Goal: Information Seeking & Learning: Learn about a topic

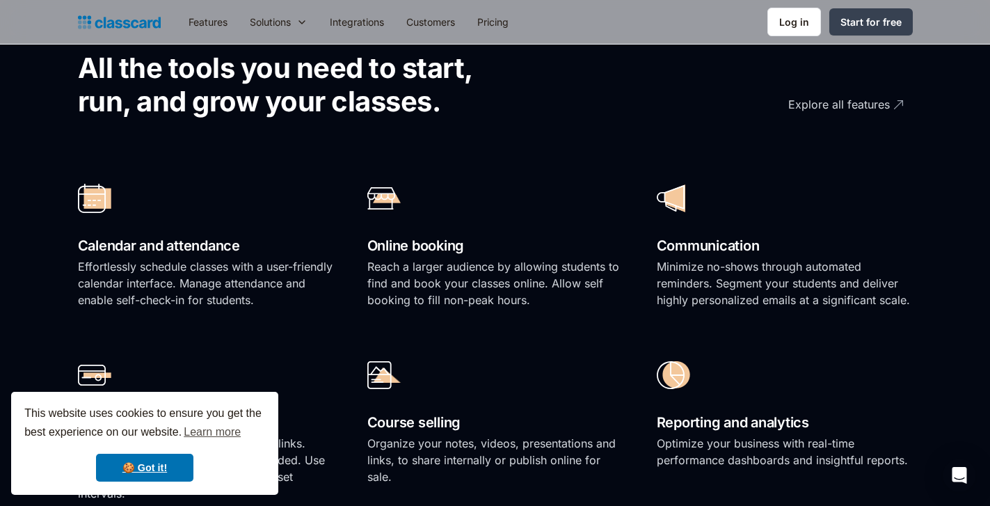
scroll to position [970, 0]
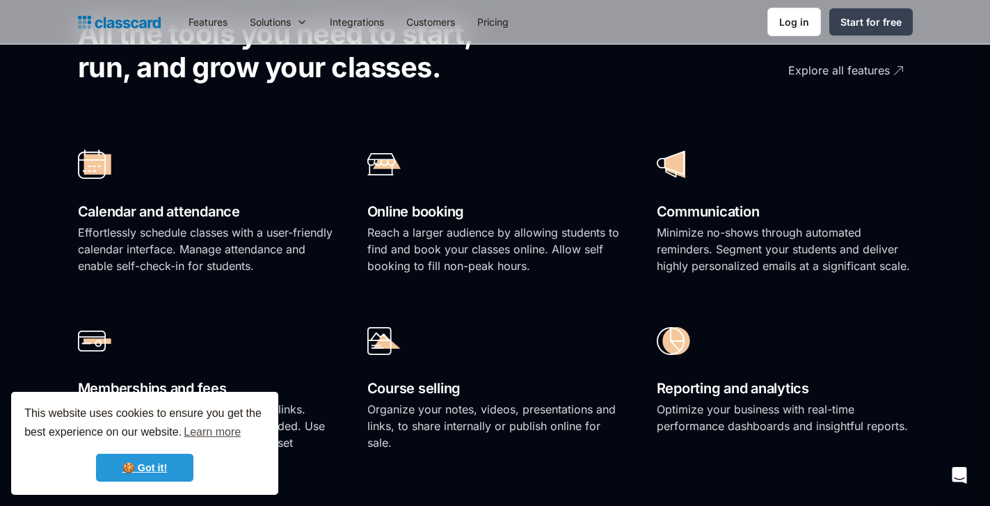
click at [177, 461] on link "🍪 Got it!" at bounding box center [144, 468] width 97 height 28
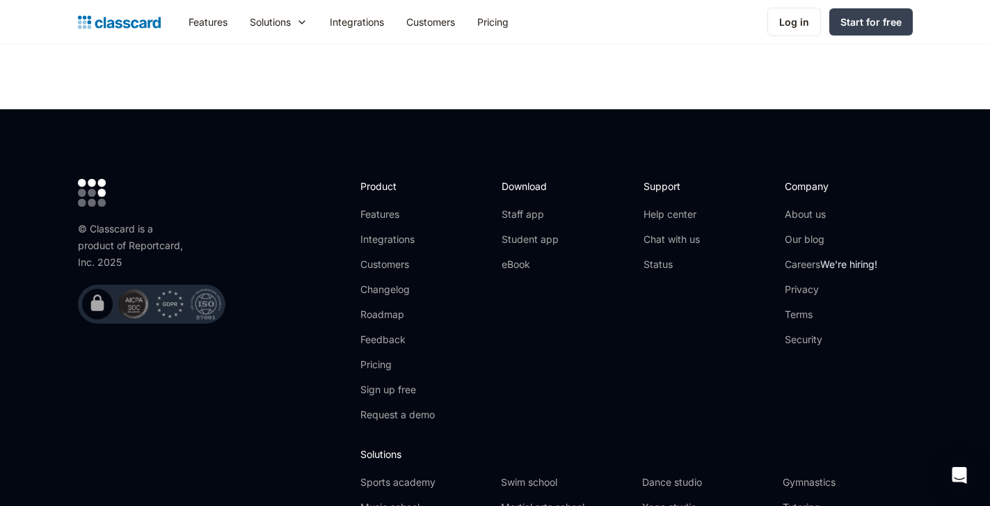
scroll to position [4570, 0]
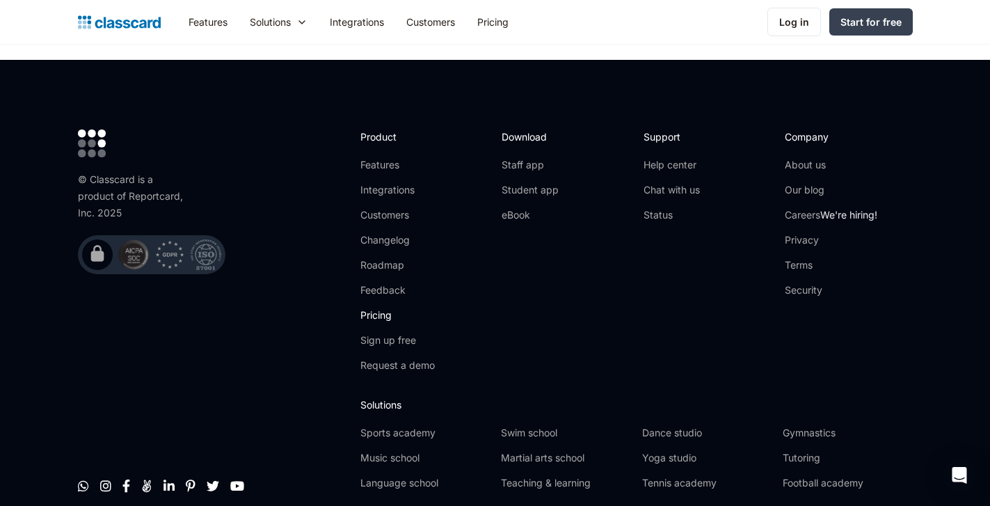
click at [385, 308] on link "Pricing" at bounding box center [397, 315] width 74 height 14
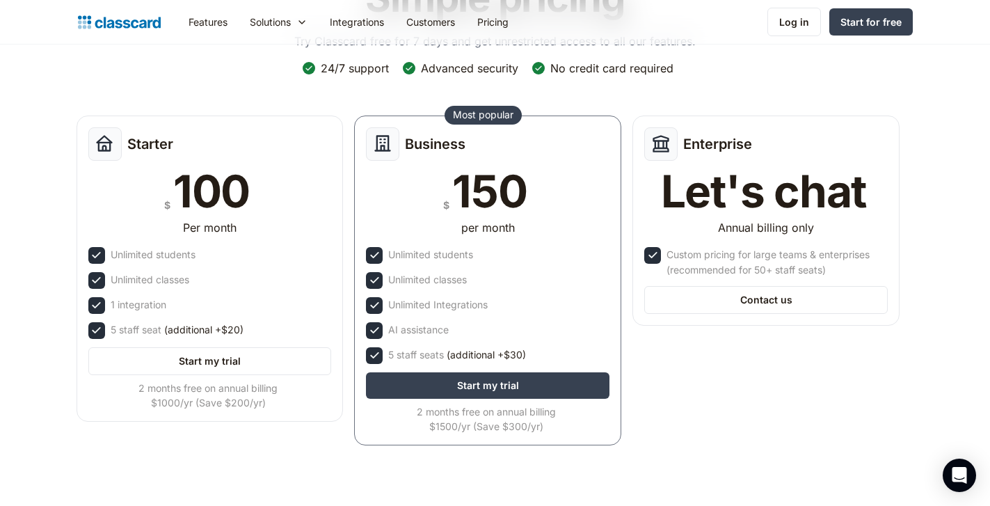
scroll to position [136, 0]
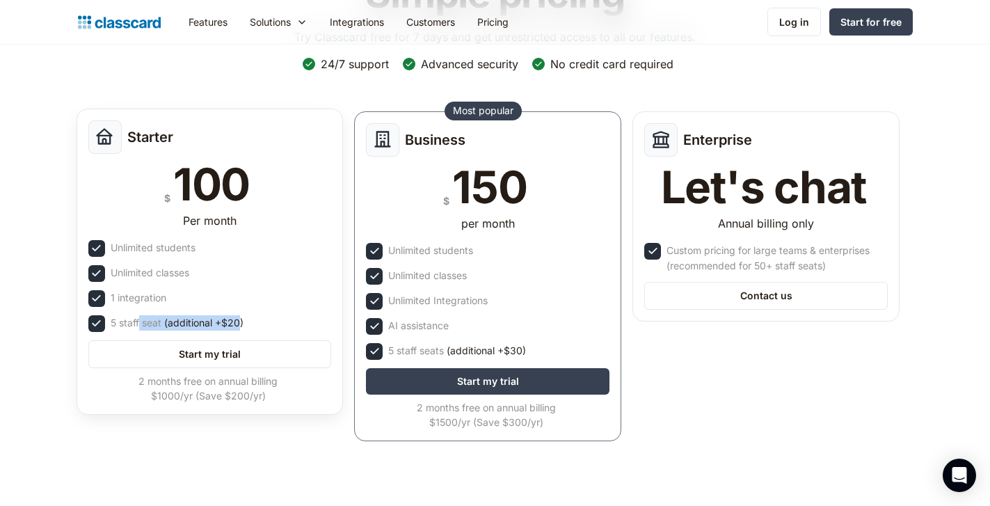
drag, startPoint x: 138, startPoint y: 323, endPoint x: 237, endPoint y: 321, distance: 98.8
click at [237, 321] on div "5 staff seat (additional +$20)" at bounding box center [177, 322] width 133 height 15
click at [237, 321] on span "(additional +$20)" at bounding box center [203, 322] width 79 height 15
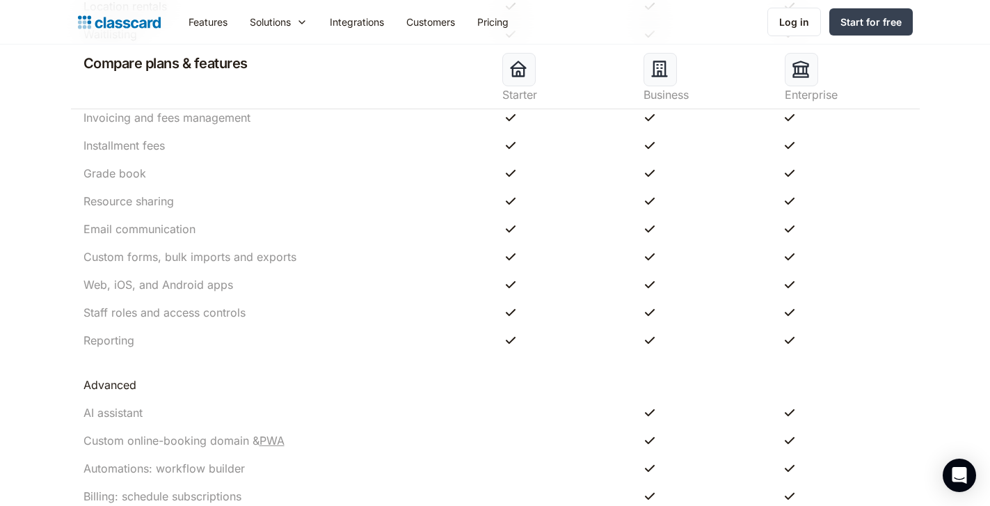
scroll to position [1161, 0]
click at [200, 27] on link "Features" at bounding box center [207, 21] width 61 height 31
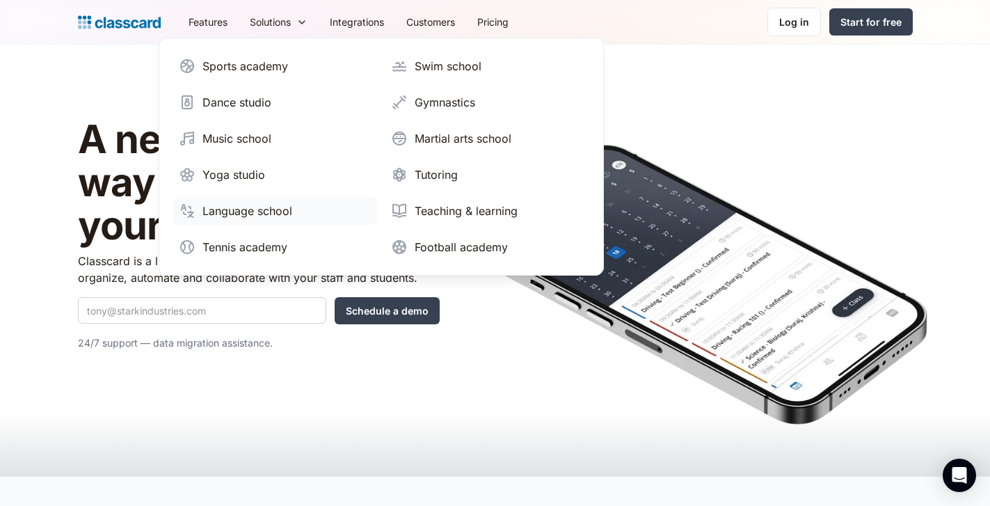
click at [273, 205] on div "Language school" at bounding box center [247, 210] width 90 height 17
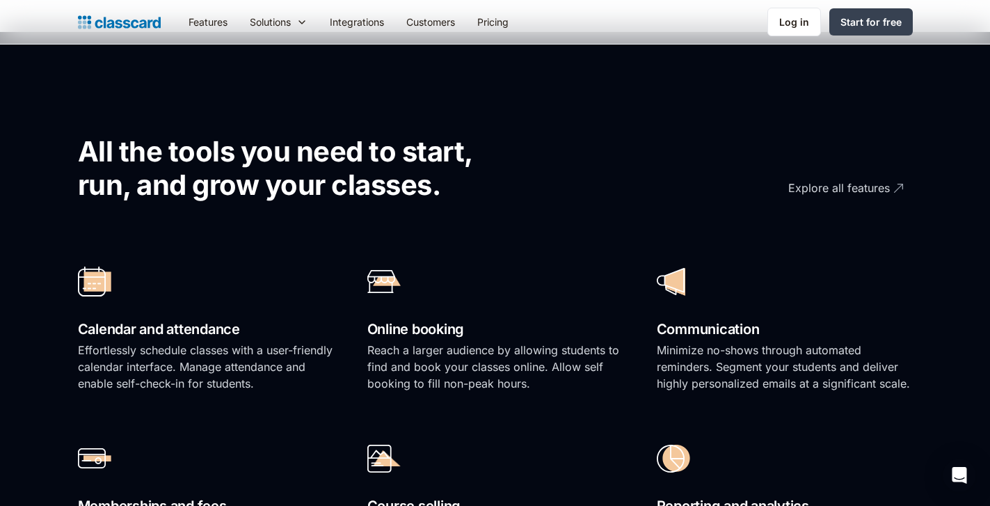
scroll to position [918, 0]
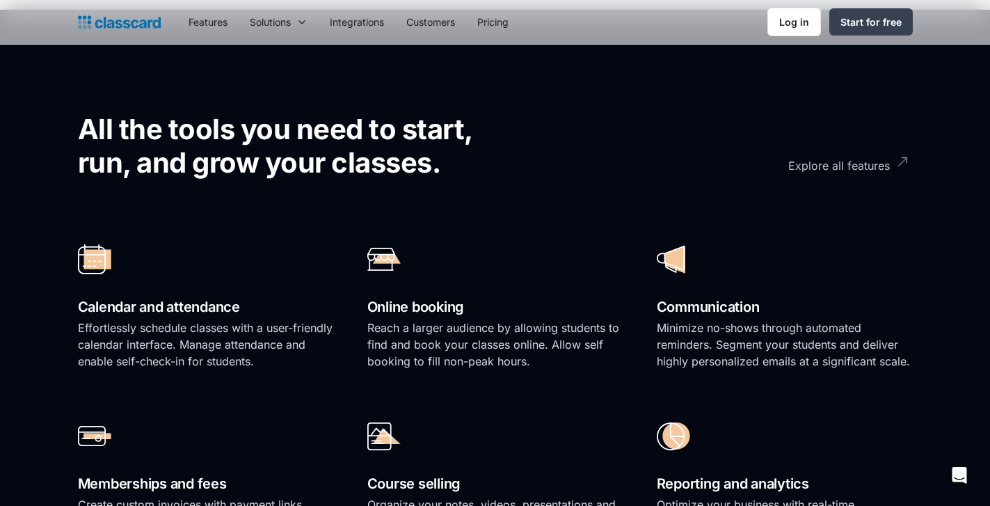
click at [816, 168] on div "Explore all features" at bounding box center [839, 160] width 102 height 27
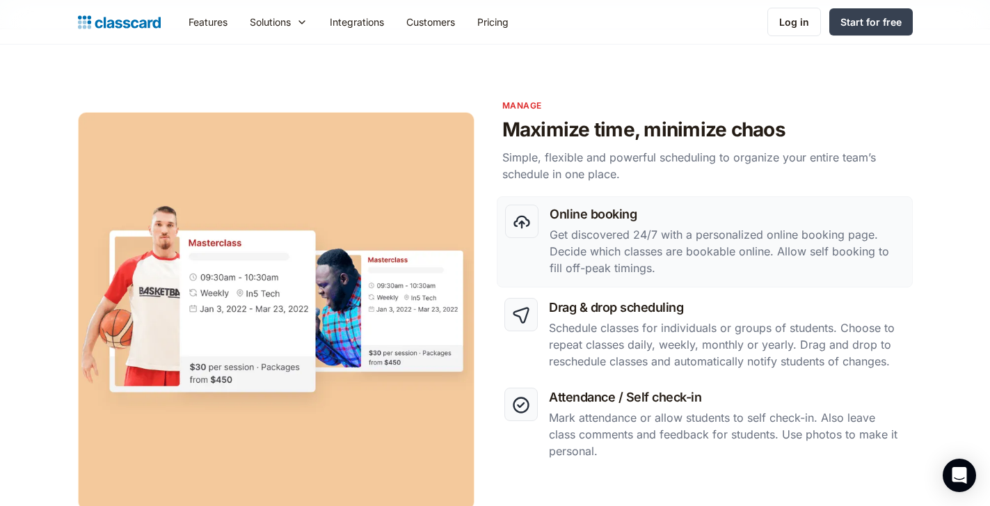
scroll to position [584, 0]
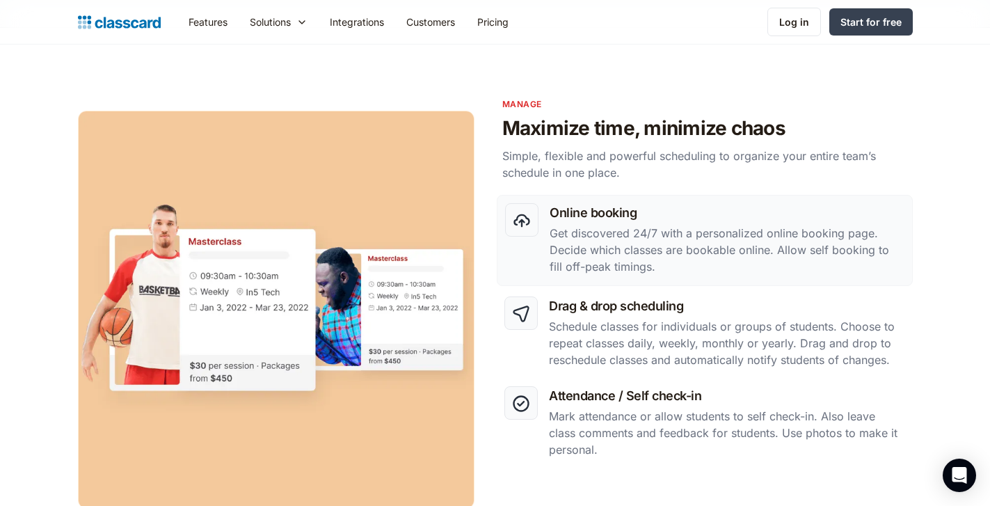
click at [612, 127] on h2 "Maximize time, minimize chaos" at bounding box center [707, 128] width 410 height 24
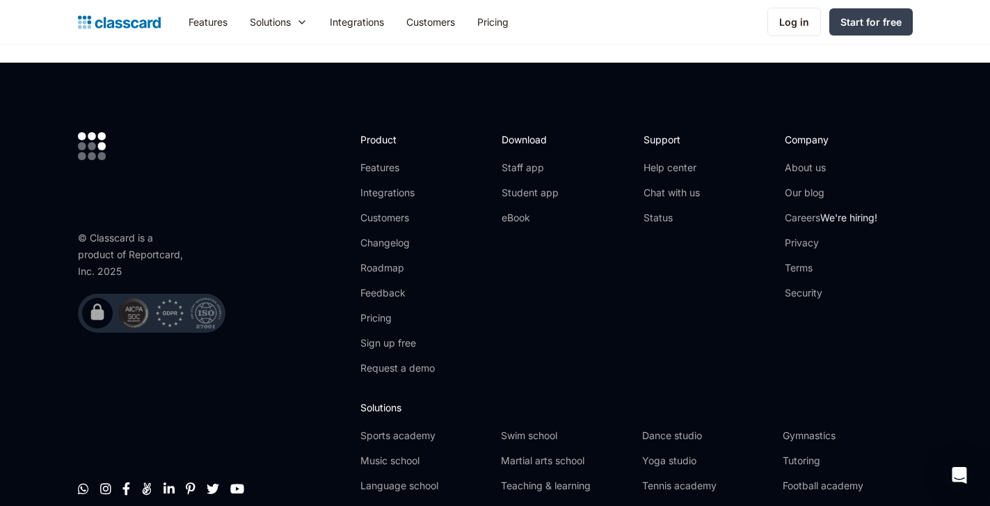
scroll to position [4257, 0]
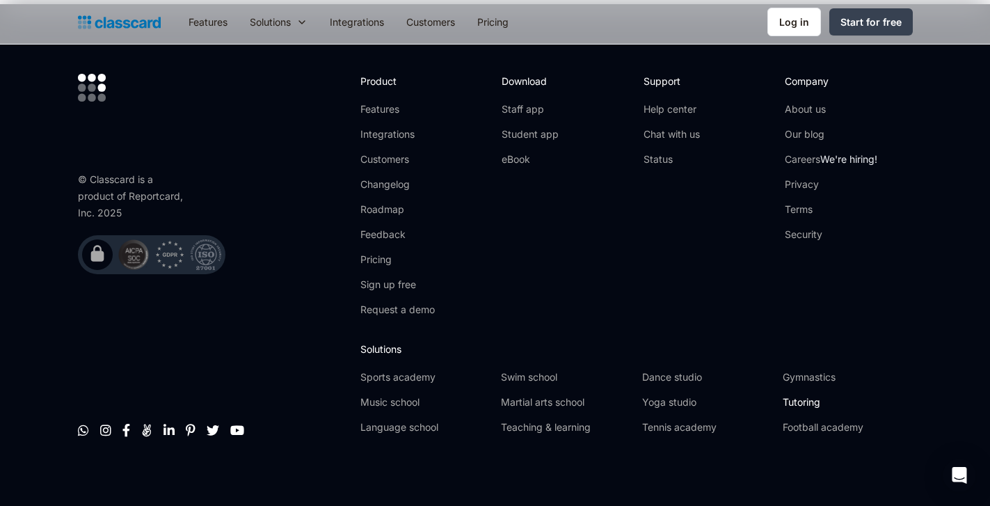
click at [799, 395] on link "Tutoring" at bounding box center [847, 402] width 129 height 14
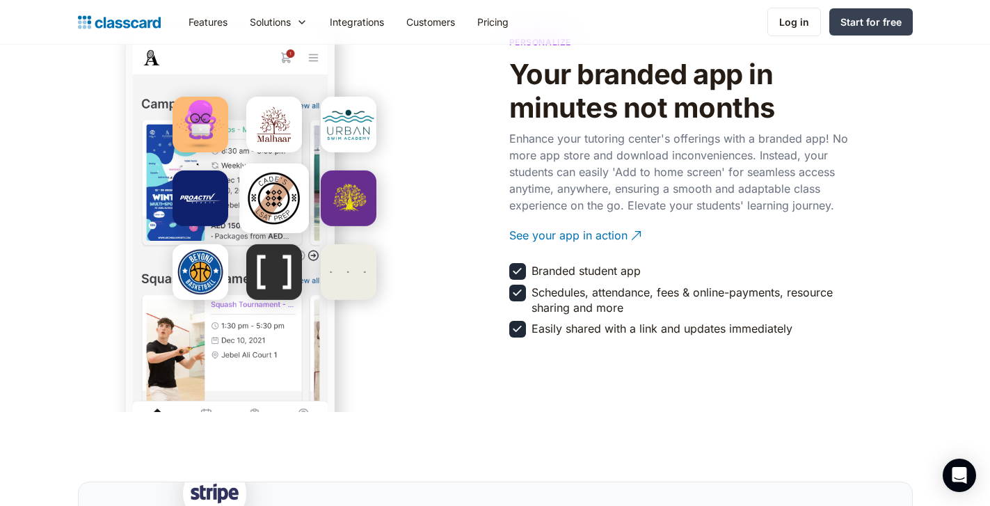
scroll to position [2574, 0]
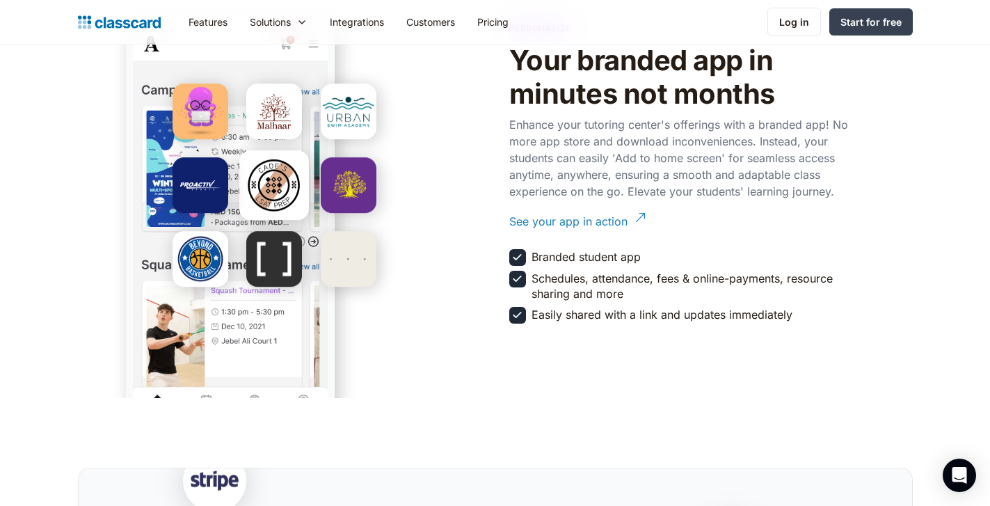
click at [614, 223] on div "See your app in action" at bounding box center [568, 215] width 118 height 27
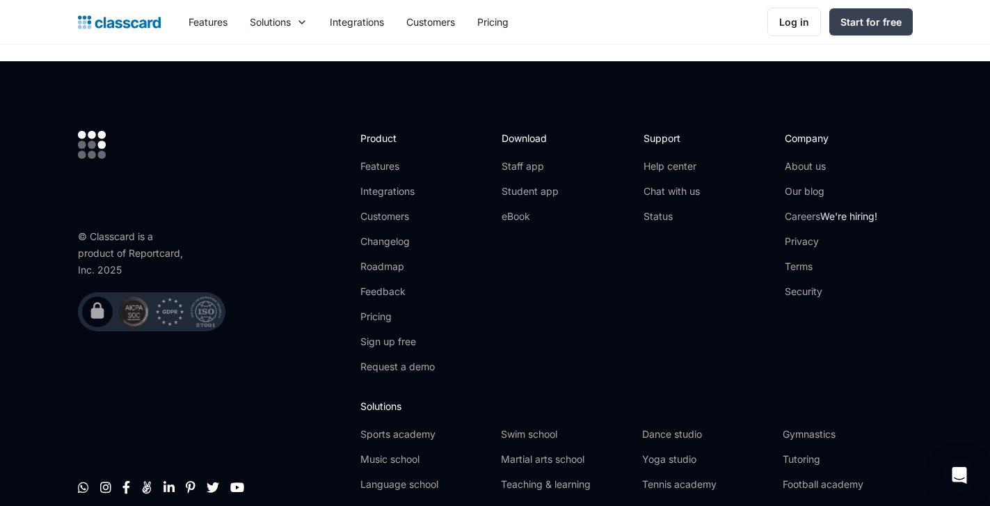
scroll to position [4706, 0]
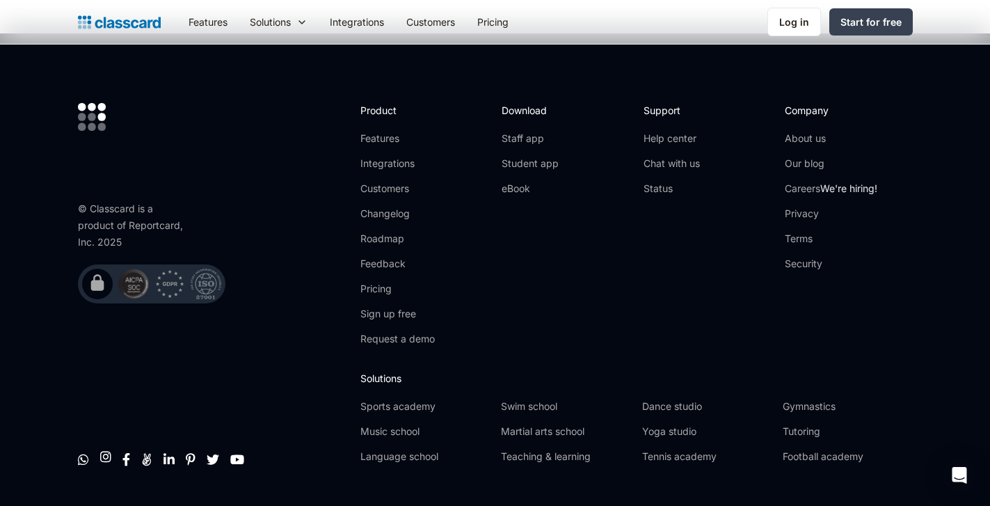
click at [106, 450] on link "" at bounding box center [105, 456] width 11 height 14
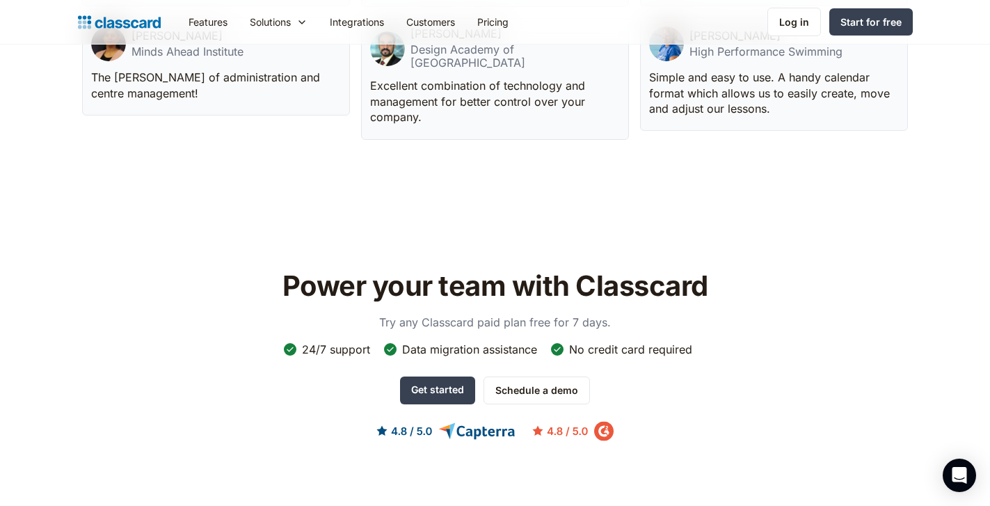
scroll to position [4147, 0]
